Goal: Task Accomplishment & Management: Use online tool/utility

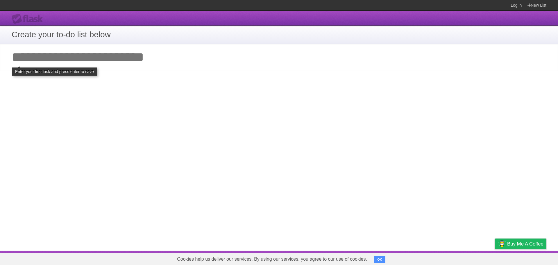
click at [137, 61] on input "Add your first task" at bounding box center [279, 57] width 558 height 27
type input "****"
click input "**********" at bounding box center [0, 0] width 0 height 0
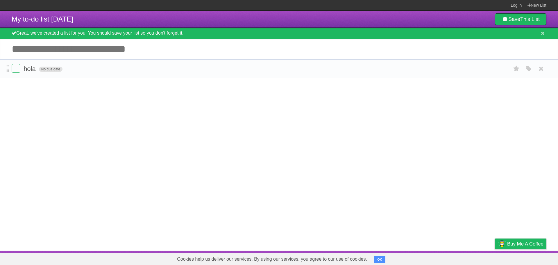
click at [51, 70] on span "No due date" at bounding box center [51, 69] width 24 height 5
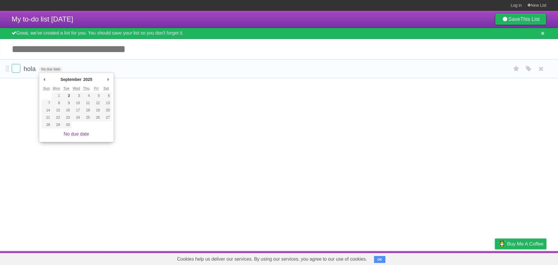
click at [91, 67] on form "hola No due date White Red Blue Green Purple Orange" at bounding box center [279, 69] width 534 height 10
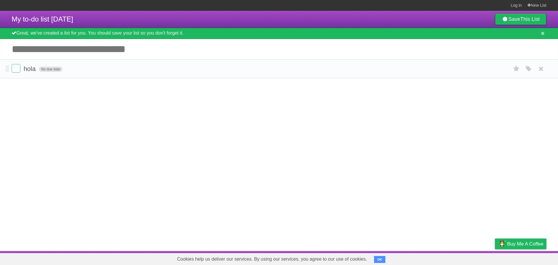
click at [48, 70] on span "No due date" at bounding box center [51, 69] width 24 height 5
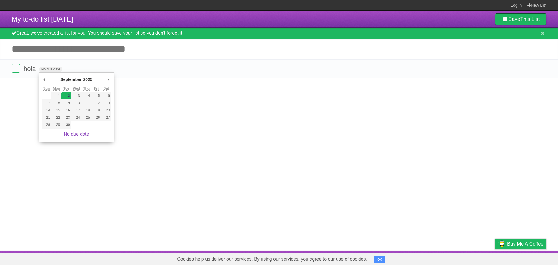
type span "Tue Sep 02 2025"
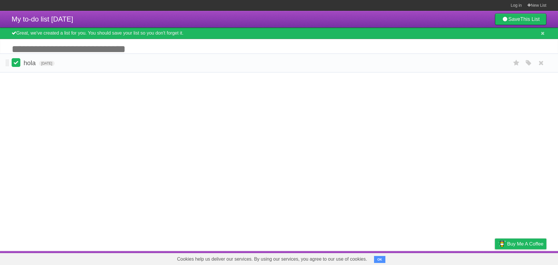
drag, startPoint x: 8, startPoint y: 72, endPoint x: 17, endPoint y: 65, distance: 11.6
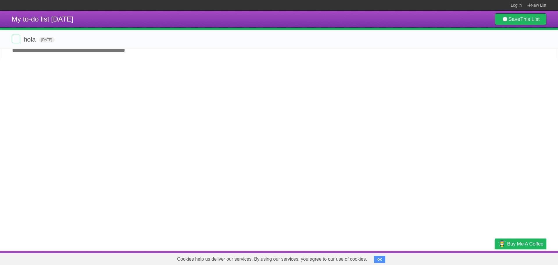
drag, startPoint x: 7, startPoint y: 69, endPoint x: 15, endPoint y: 39, distance: 31.5
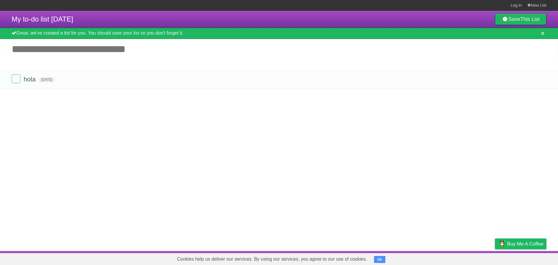
drag, startPoint x: 6, startPoint y: 68, endPoint x: 9, endPoint y: 120, distance: 51.8
click at [524, 70] on icon "button" at bounding box center [528, 69] width 8 height 8
click at [504, 70] on label "Orange" at bounding box center [503, 68] width 6 height 6
click at [463, 69] on label "White" at bounding box center [464, 68] width 6 height 6
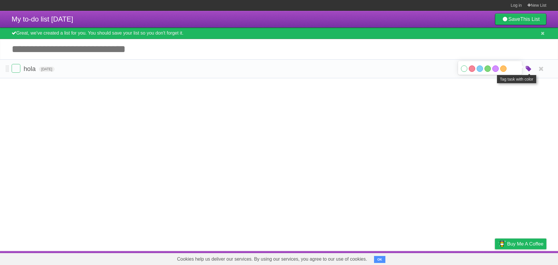
click at [526, 71] on icon "button" at bounding box center [528, 69] width 8 height 8
click at [516, 72] on icon at bounding box center [516, 69] width 8 height 10
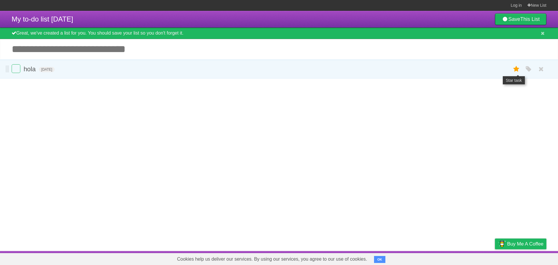
click at [514, 69] on icon at bounding box center [516, 69] width 8 height 10
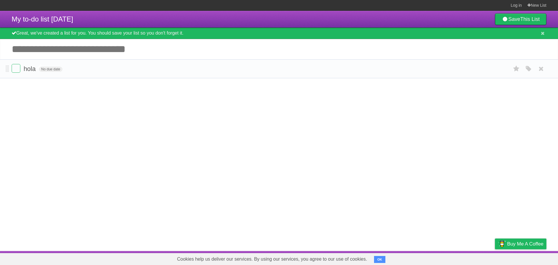
click at [32, 69] on span "hola" at bounding box center [31, 68] width 14 height 7
type input "*"
